Goal: Communication & Community: Participate in discussion

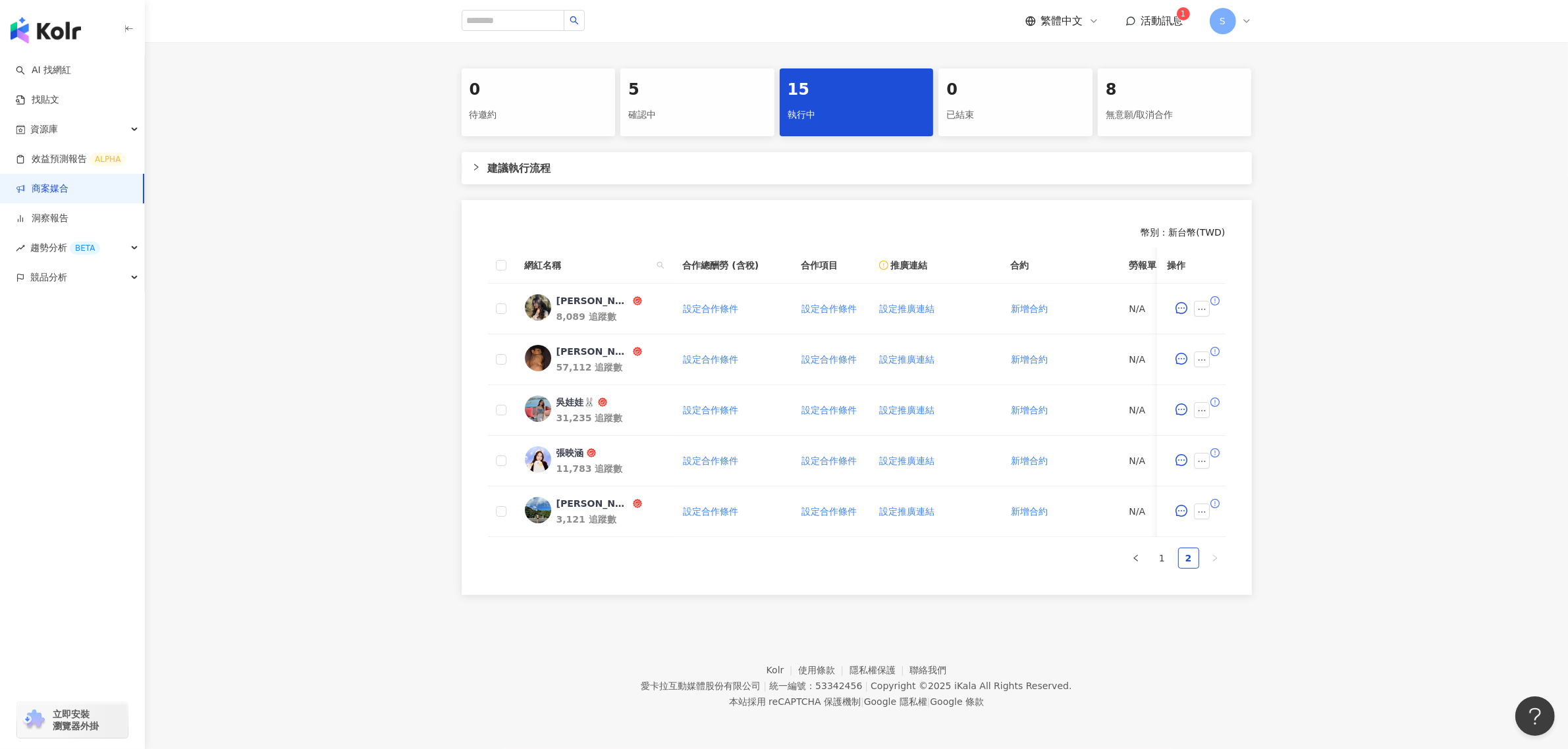
click at [1353, 235] on div "0 待邀約 5 確認中 15 執行中 0 已結束 8 無意願/取消合作 建議執行流程 幣別 ： 新台幣 ( TWD ) 網紅名稱 合作總酬勞 (含稅) 合作項…" at bounding box center [856, 332] width 1423 height 526
click at [57, 193] on link "商案媒合" at bounding box center [42, 189] width 53 height 13
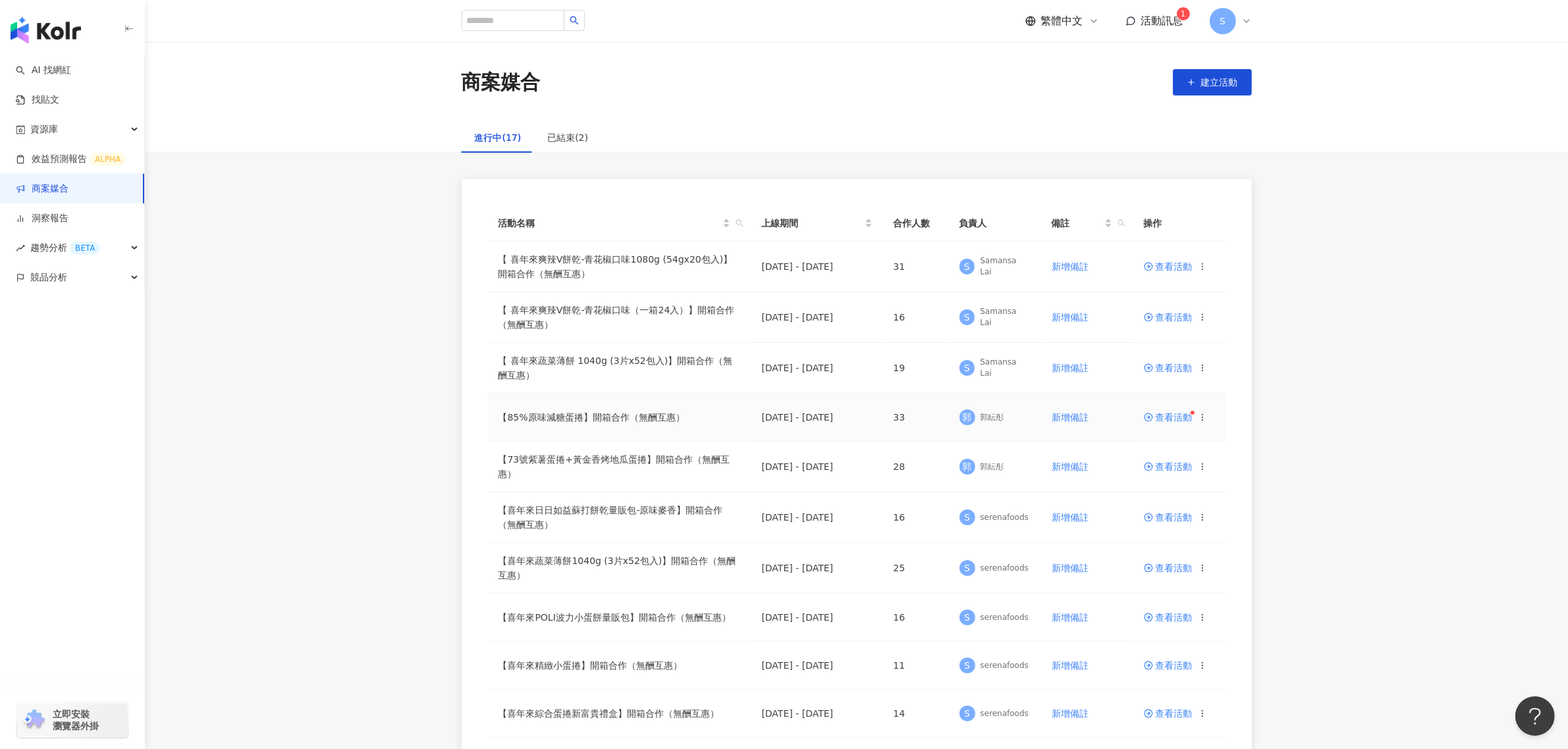
click at [1166, 422] on span "查看活動" at bounding box center [1168, 417] width 49 height 9
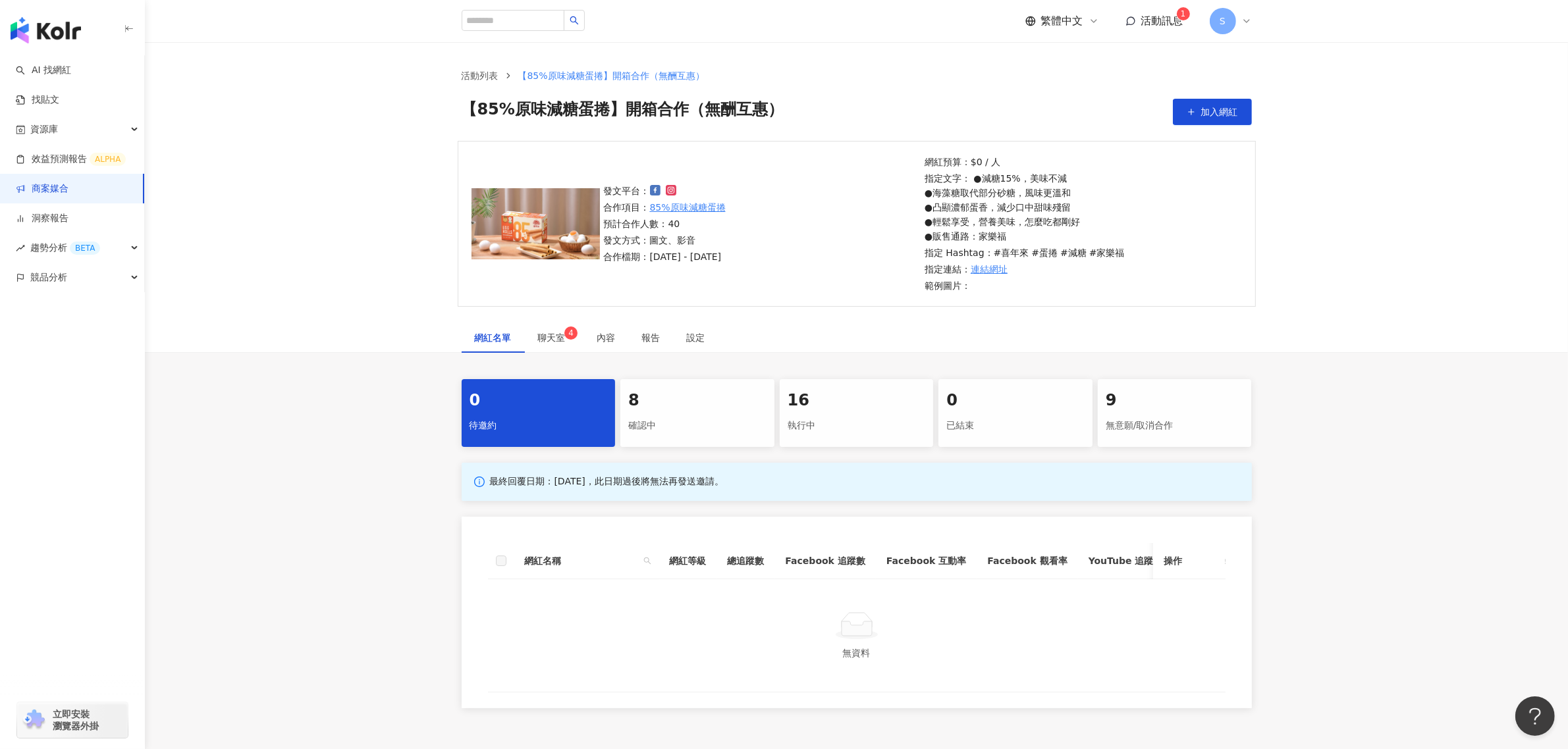
click at [663, 403] on div "8" at bounding box center [698, 400] width 138 height 22
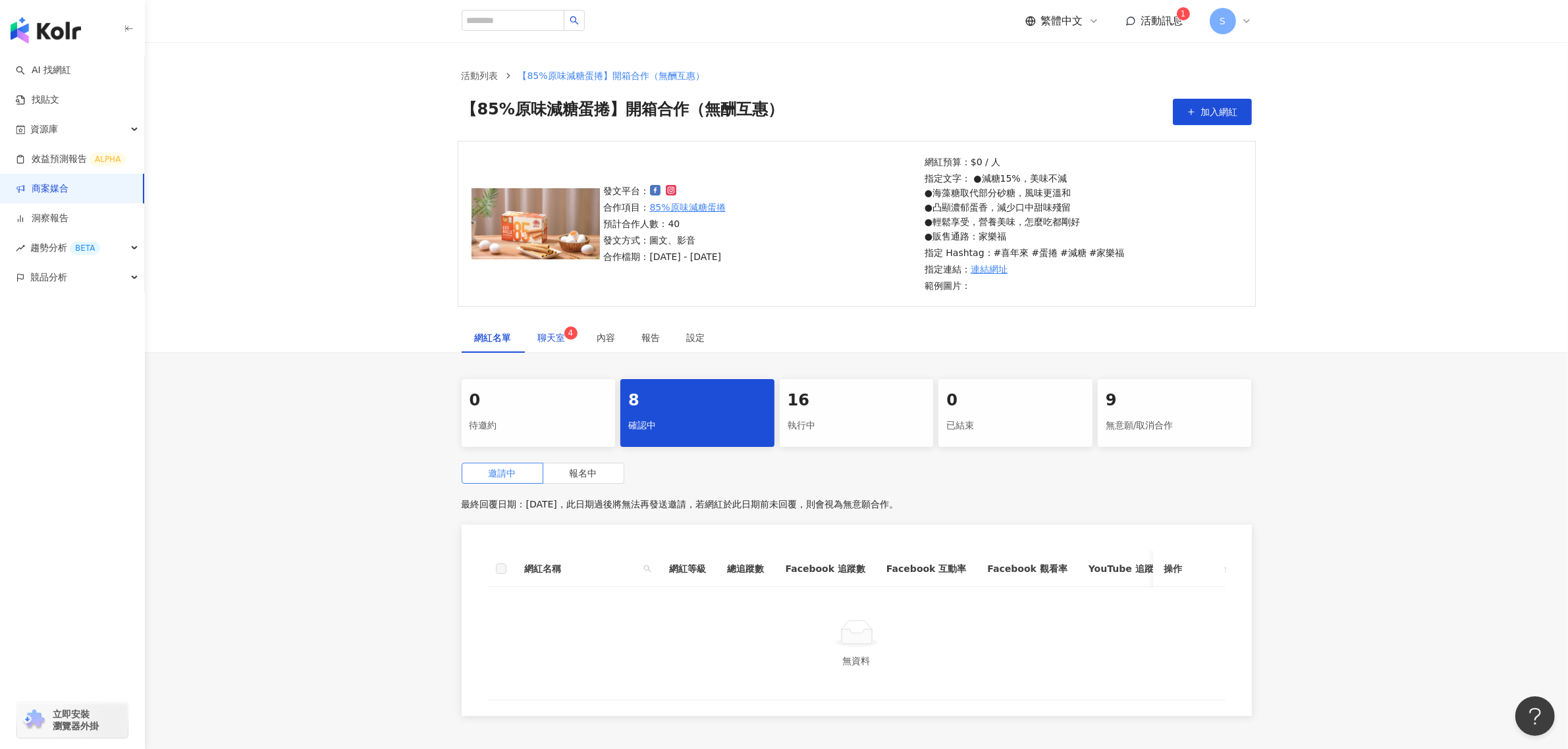
click at [564, 338] on span "聊天室 4" at bounding box center [554, 337] width 33 height 9
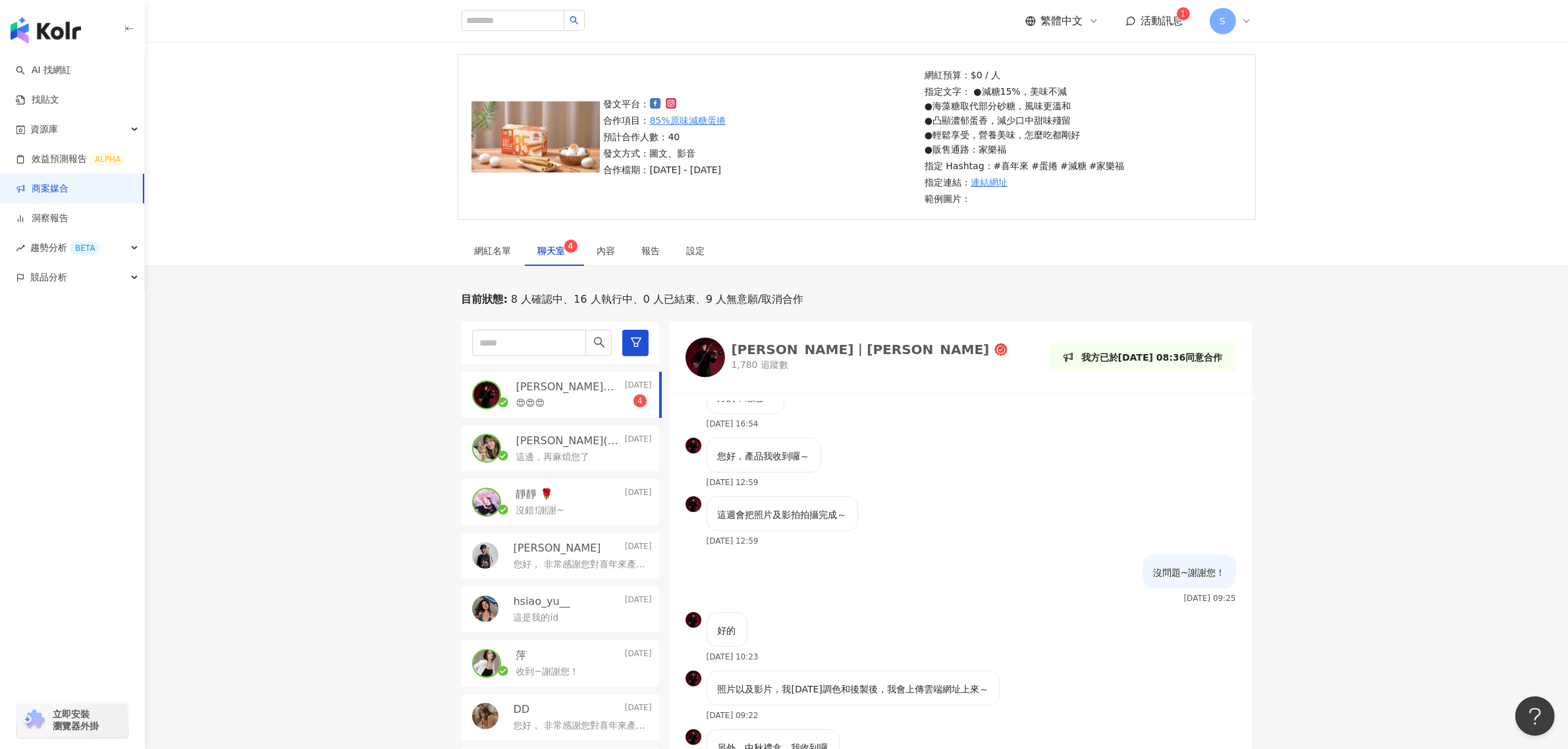
scroll to position [453, 0]
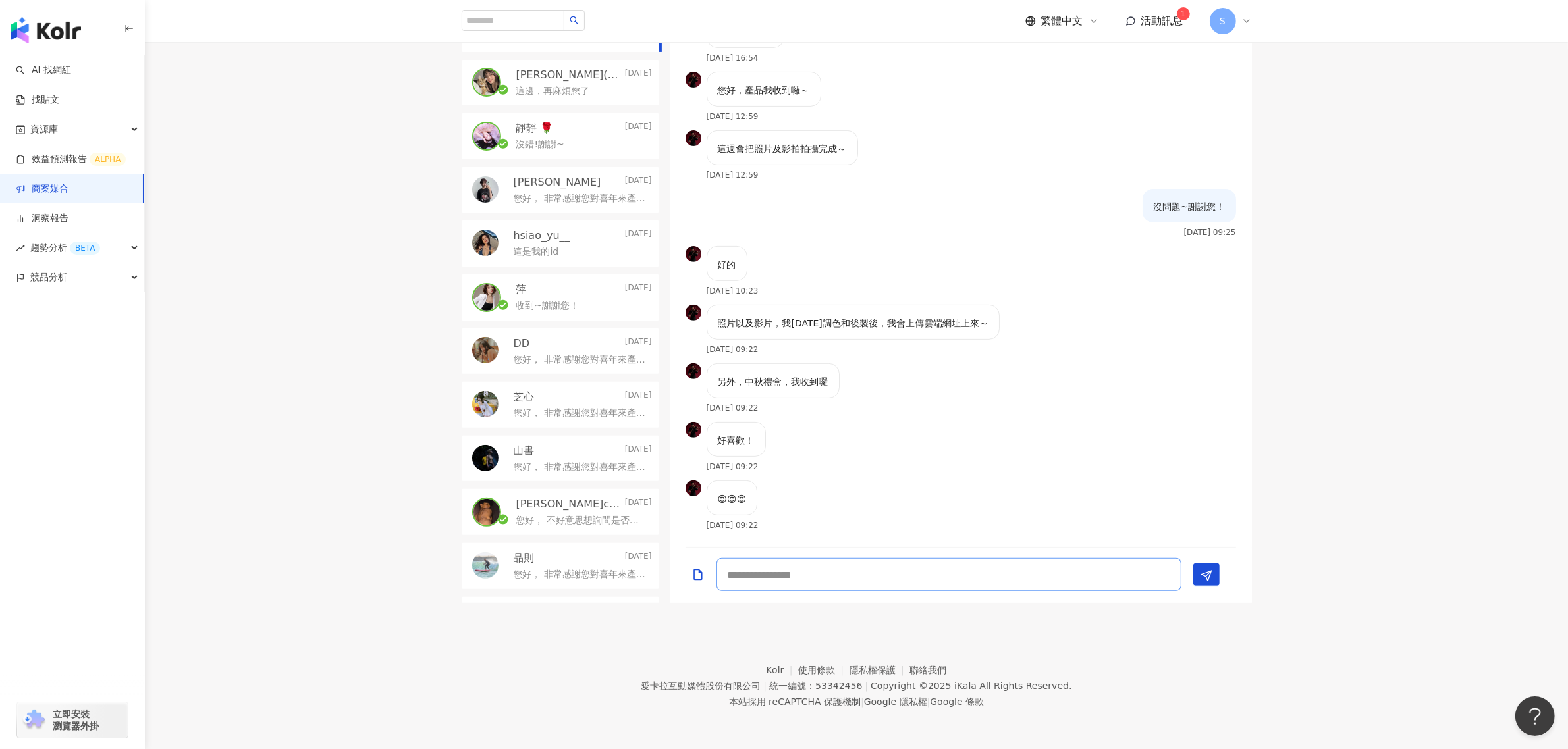
click at [930, 569] on textarea at bounding box center [949, 575] width 465 height 33
type textarea "******"
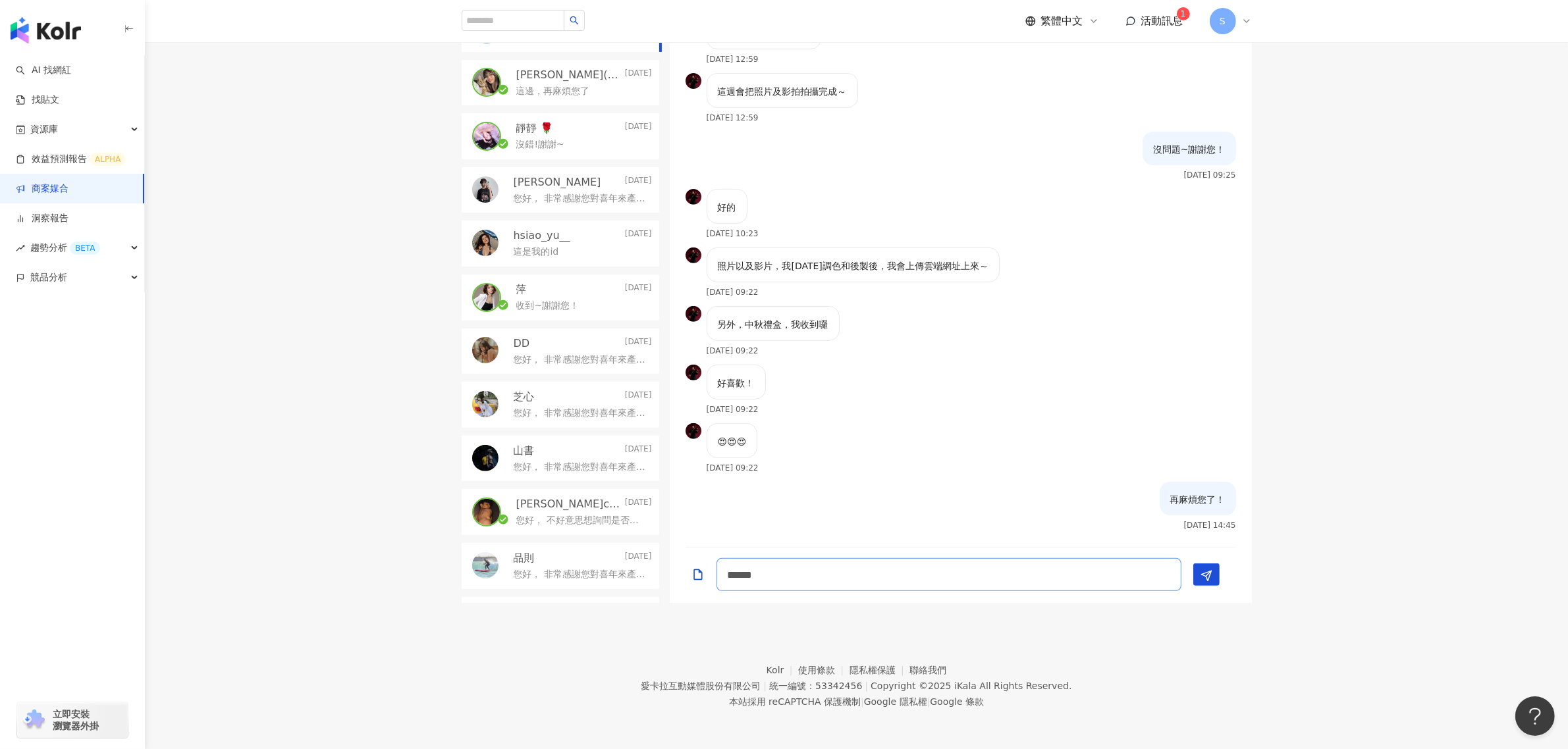
type textarea "******"
click at [1492, 456] on div "目前狀態 : 8 人確認中、16 人執行中、0 人已結束、9 人無意願/取消合作 [PERSON_NAME]｜[PERSON_NAME] [DATE] 再麻煩…" at bounding box center [856, 265] width 1423 height 677
click at [1203, 579] on icon "Send" at bounding box center [1206, 576] width 12 height 12
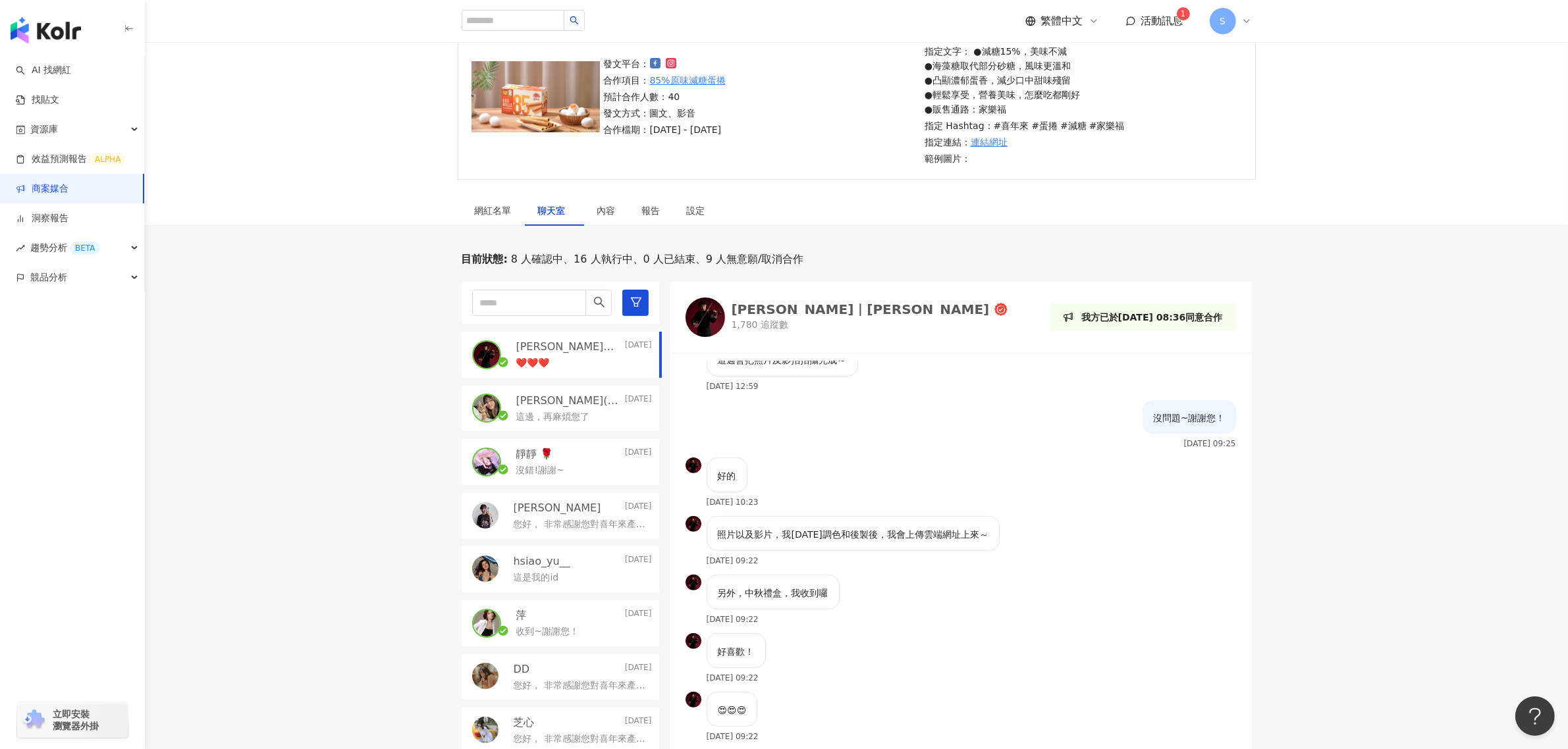
scroll to position [124, 0]
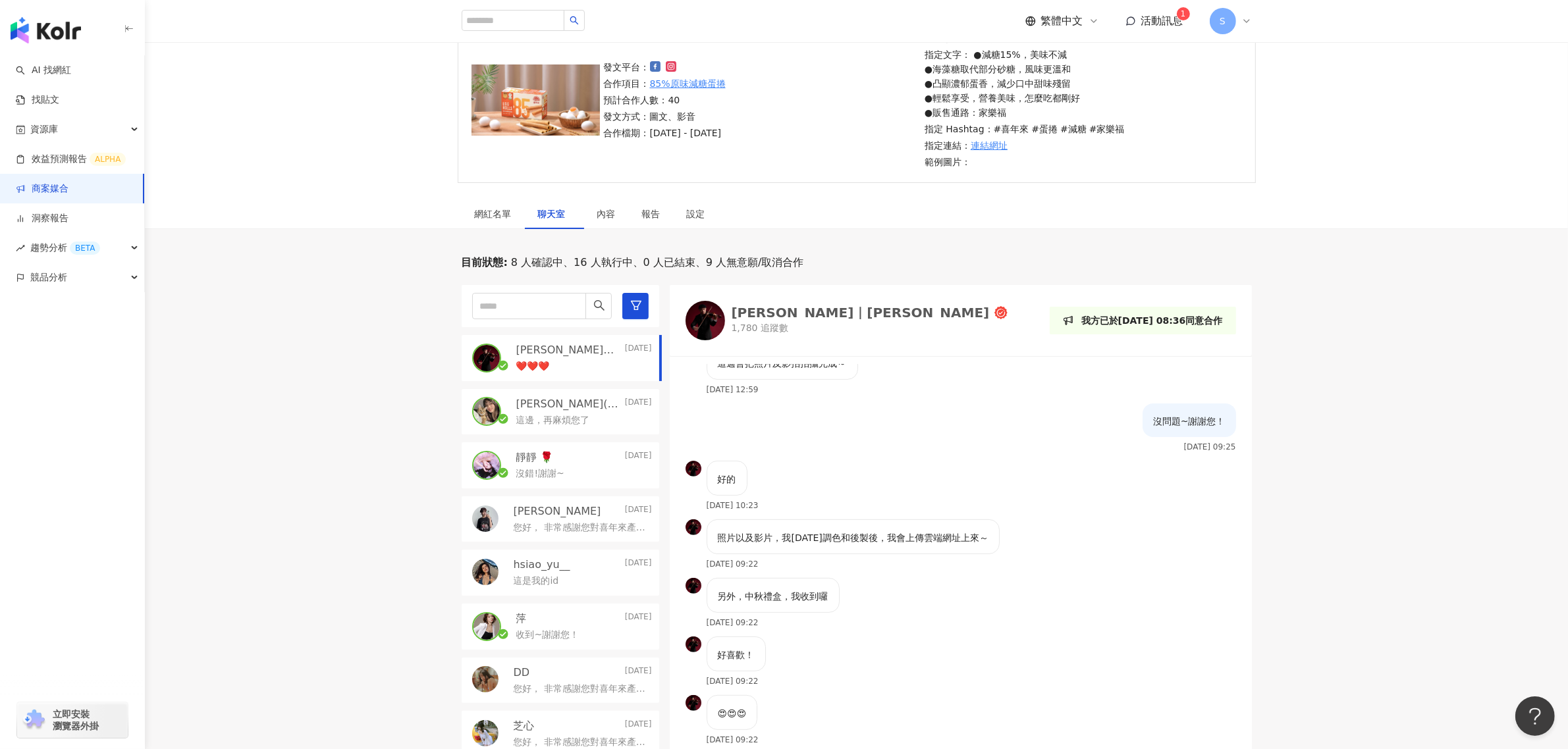
drag, startPoint x: 101, startPoint y: 176, endPoint x: 396, endPoint y: 277, distance: 311.8
click at [68, 183] on link "商案媒合" at bounding box center [42, 189] width 53 height 13
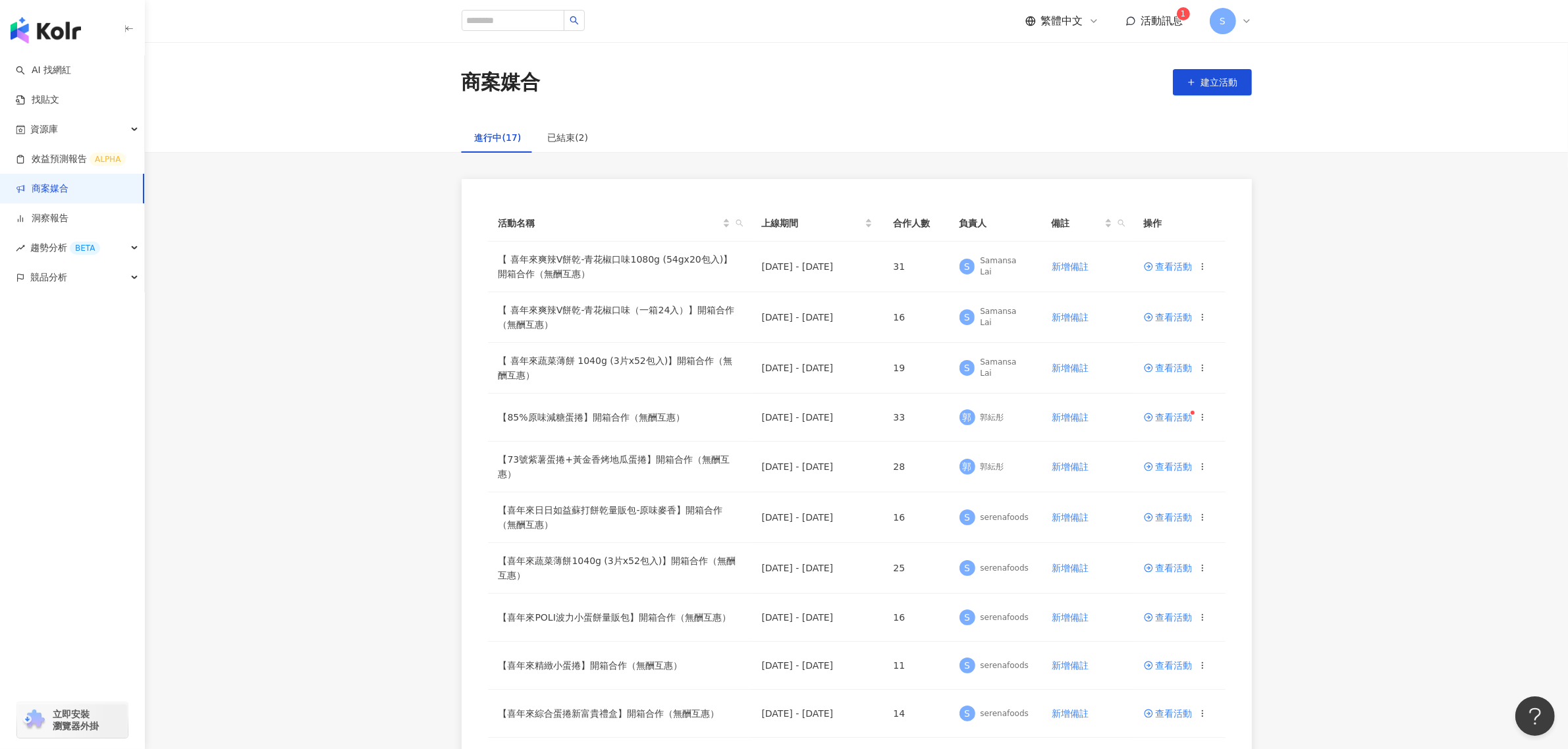
click at [1305, 486] on div "活動名稱 上線期間 合作人數 負責人 備註 操作 【 喜年來爽辣V餅乾-青花椒口味1080g (54gx20包入)】開箱合作（無酬互惠） [DATE] - […" at bounding box center [856, 660] width 1423 height 962
